Goal: Task Accomplishment & Management: Complete application form

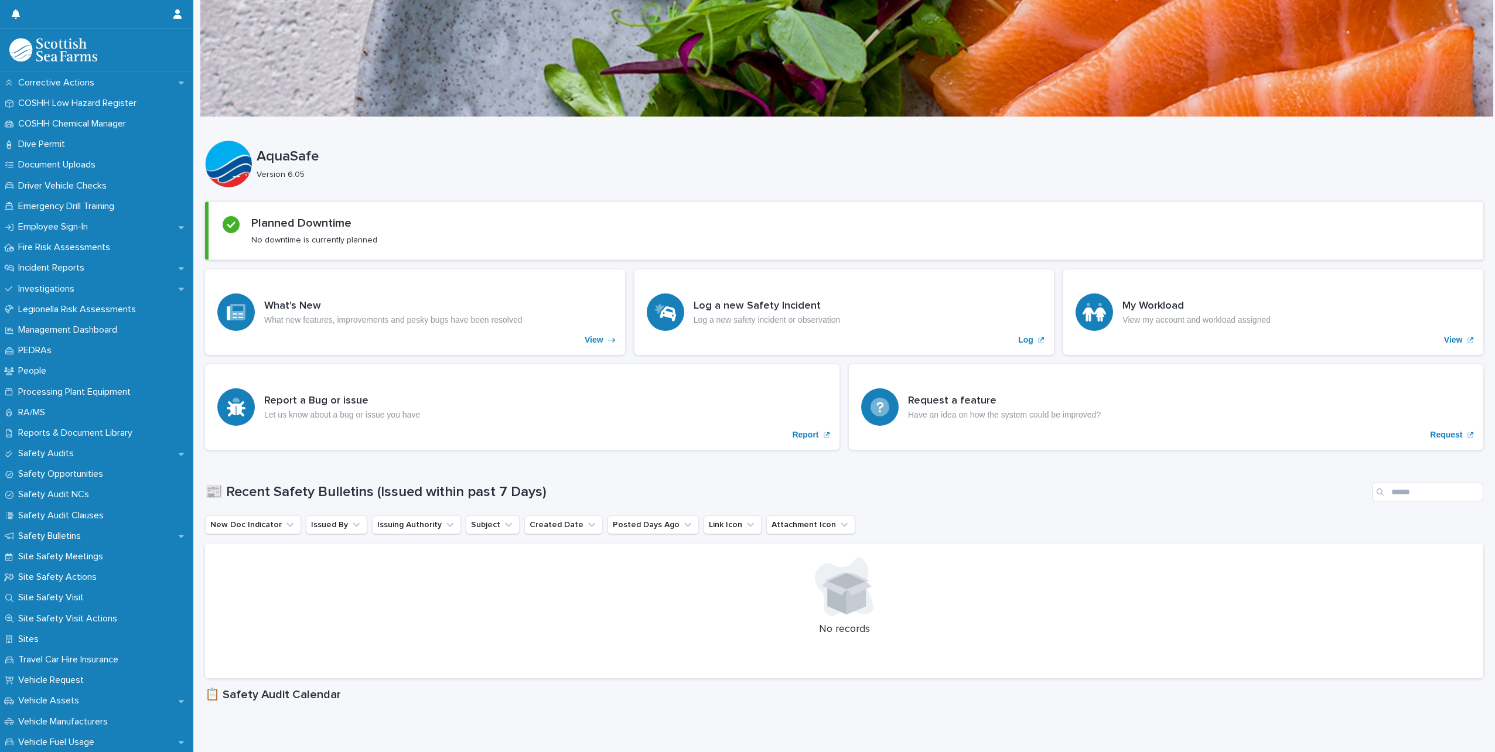
scroll to position [293, 0]
click at [43, 401] on p "RA/MS" at bounding box center [33, 406] width 41 height 11
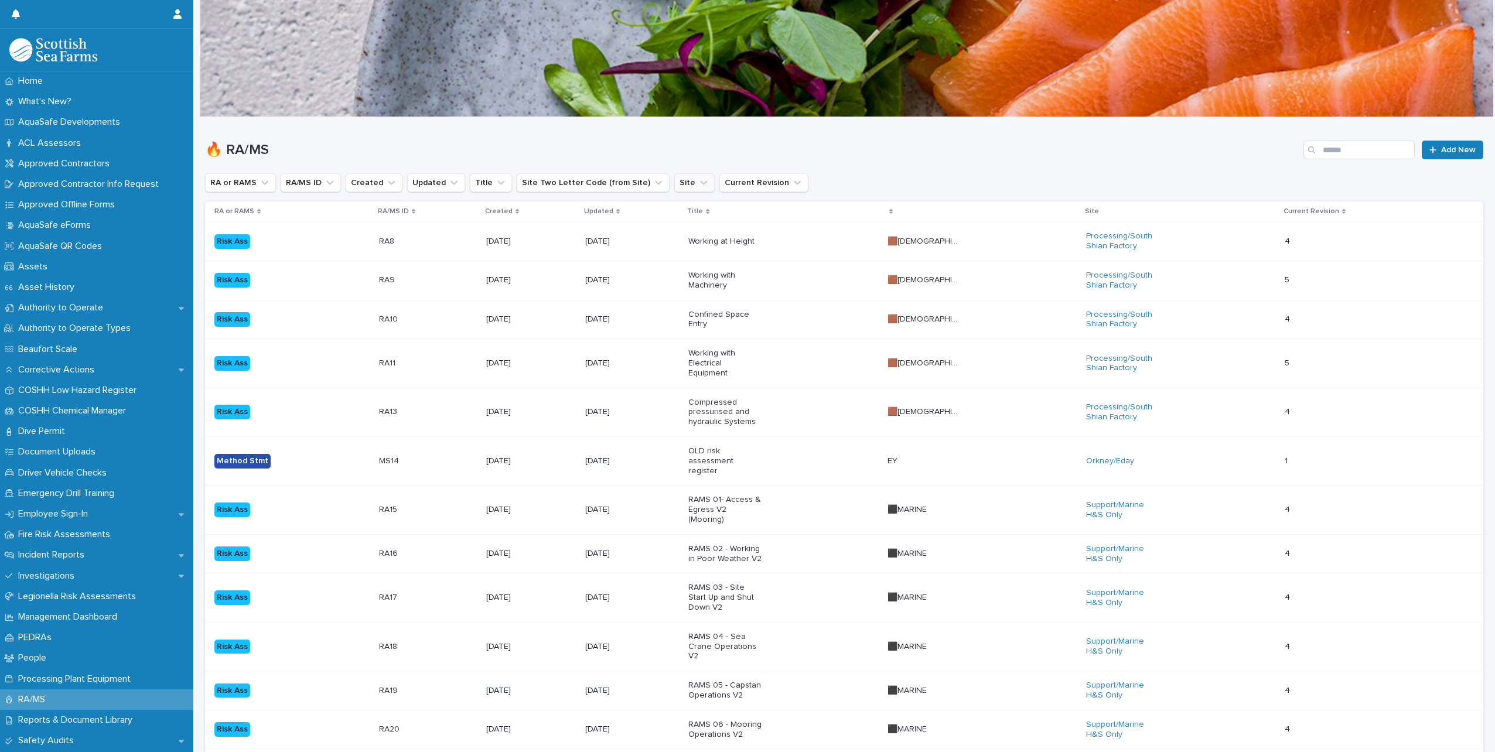
click at [698, 180] on icon "Site" at bounding box center [704, 183] width 12 height 12
type input "******"
click at [708, 260] on p "Processing/Lerwick Factory (Gremista)" at bounding box center [739, 258] width 146 height 8
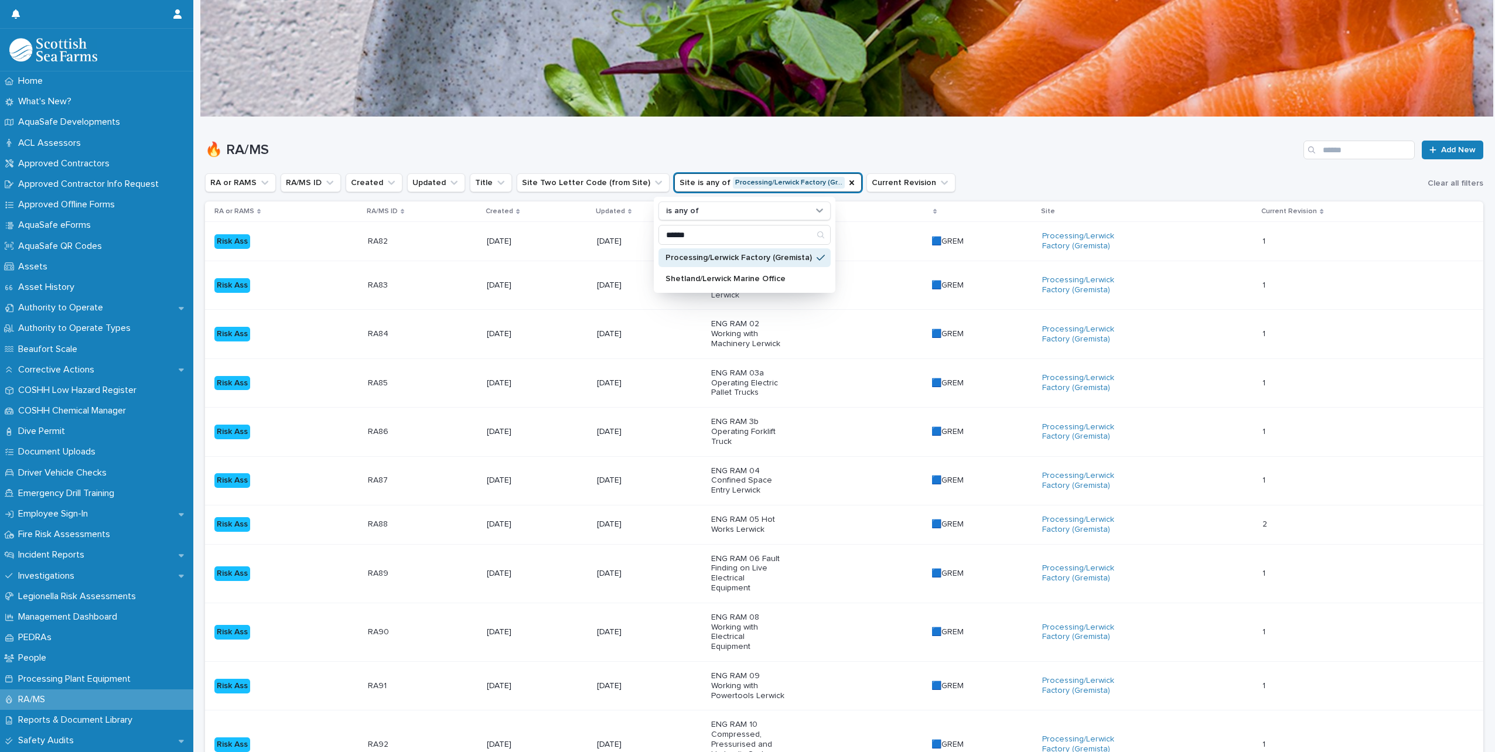
click at [833, 138] on div "🔥 RA/MS Add New" at bounding box center [844, 145] width 1279 height 56
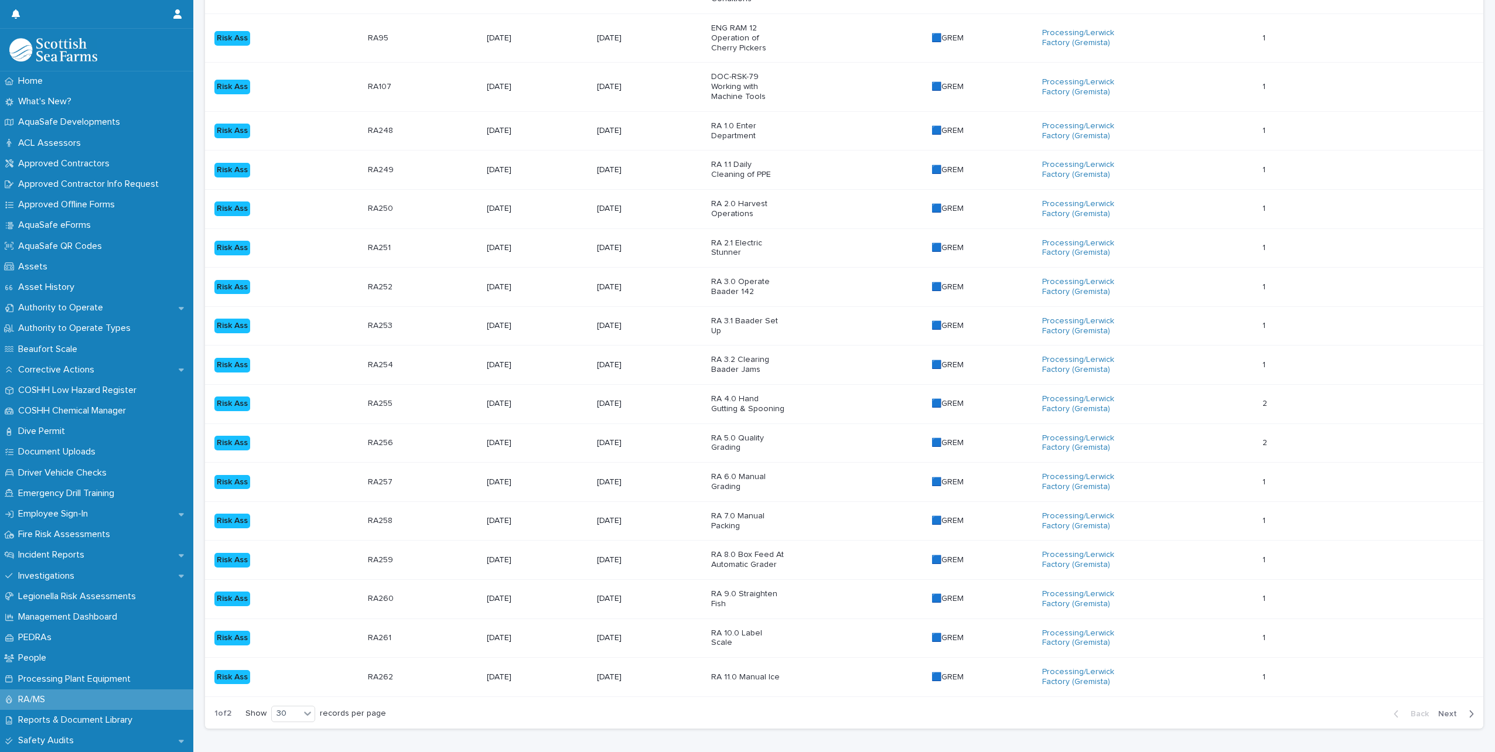
scroll to position [897, 0]
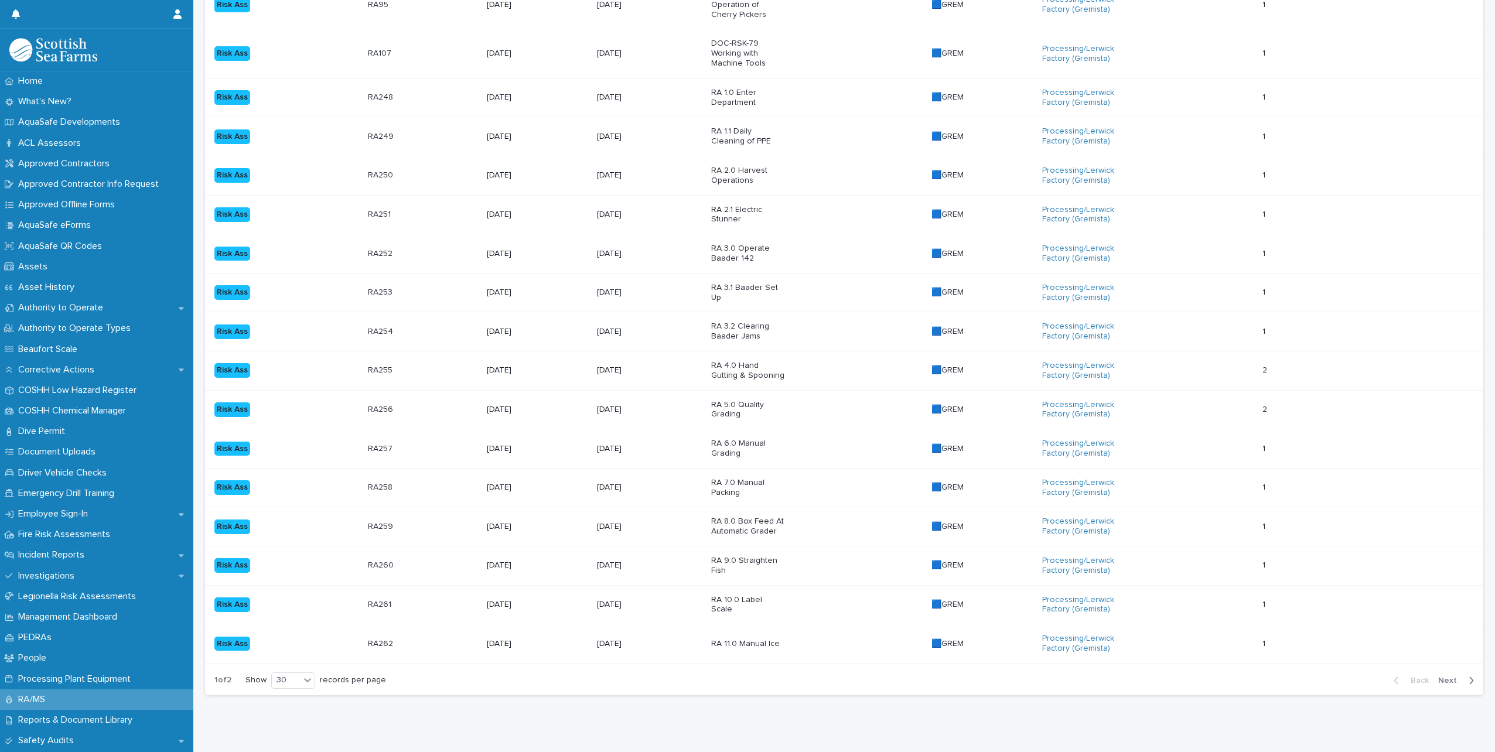
click at [1446, 677] on span "Next" at bounding box center [1452, 681] width 26 height 8
